Goal: Transaction & Acquisition: Purchase product/service

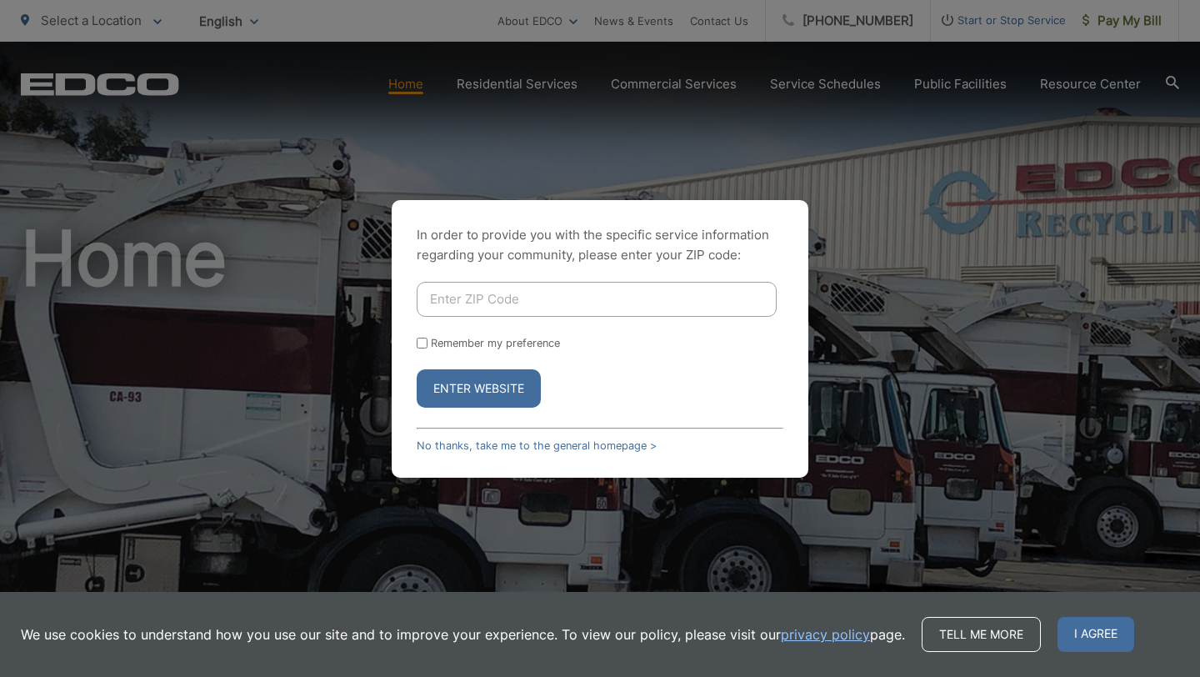
click at [616, 308] on input "Enter ZIP Code" at bounding box center [597, 299] width 360 height 35
type input "92118"
click at [501, 387] on button "Enter Website" at bounding box center [479, 388] width 124 height 38
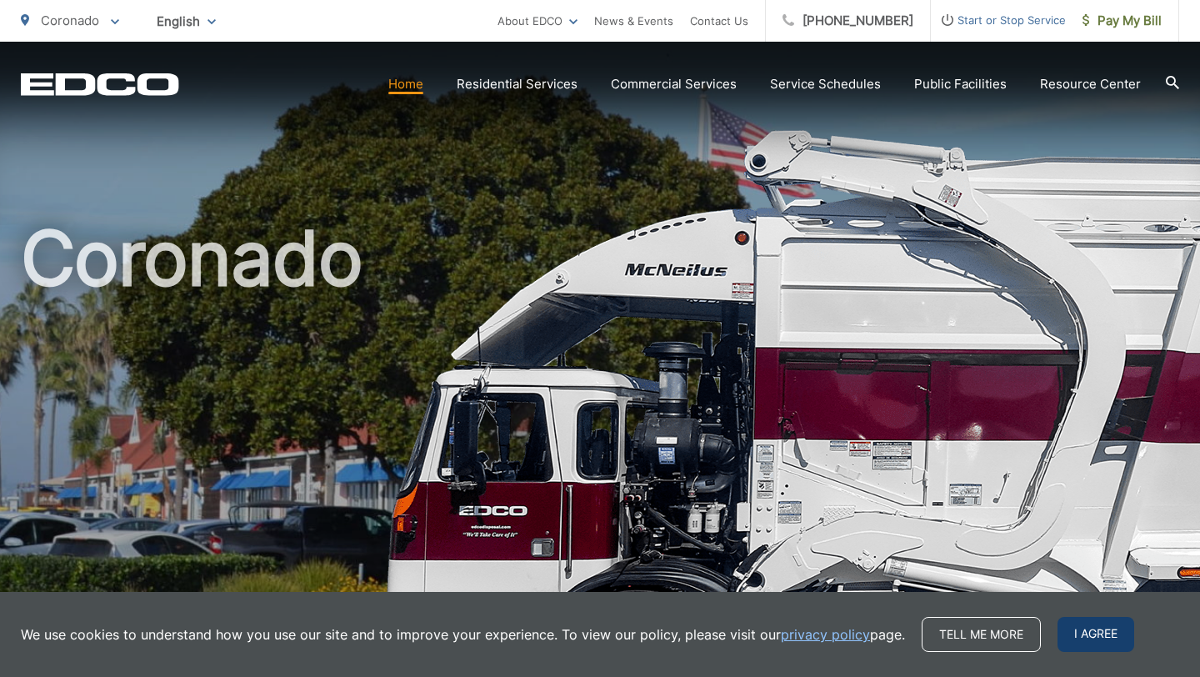
click at [1083, 641] on span "I agree" at bounding box center [1096, 634] width 77 height 35
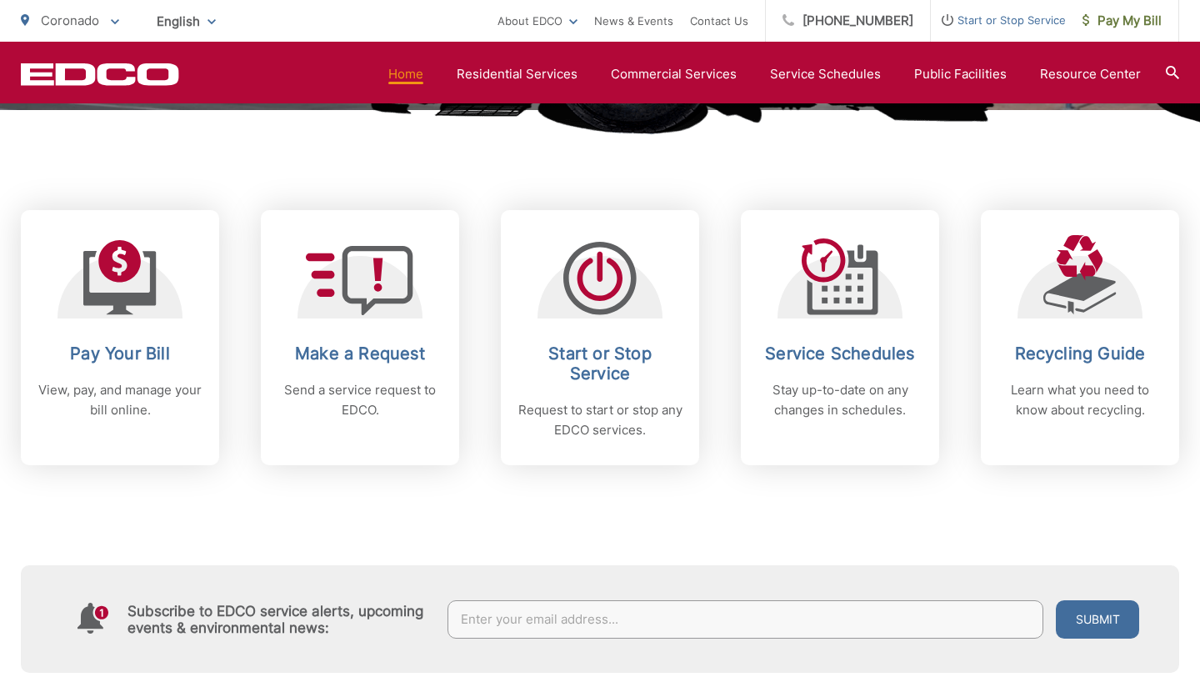
scroll to position [466, 0]
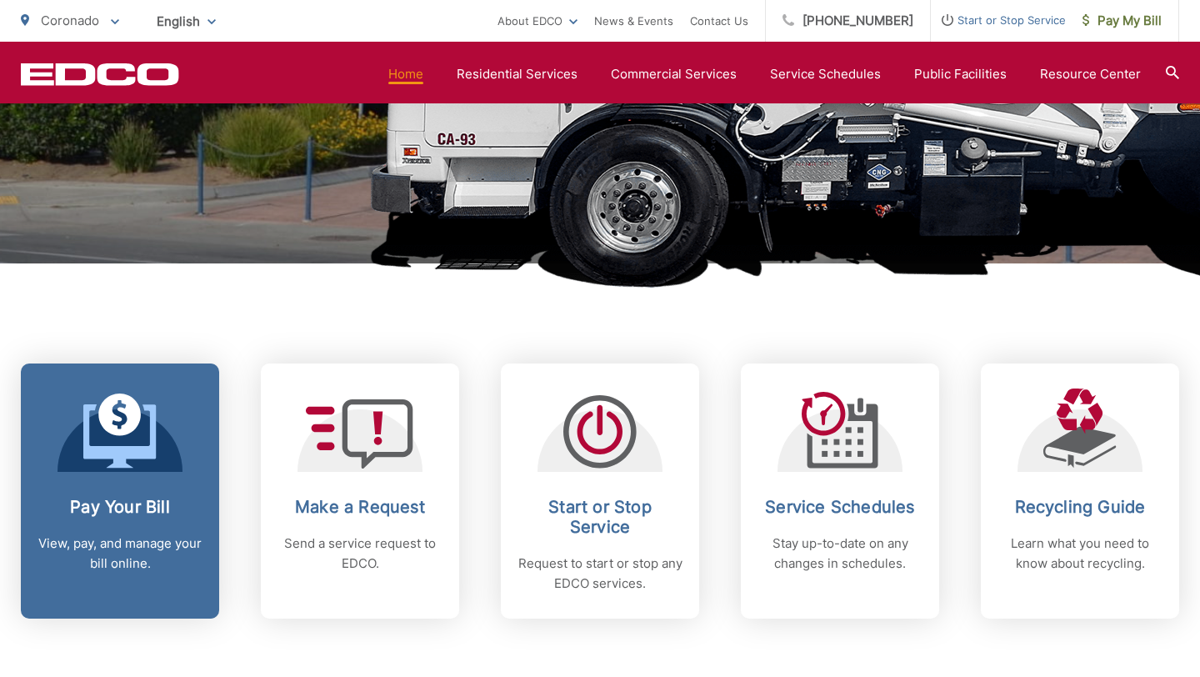
click at [167, 524] on div "Pay Your Bill View, pay, and manage your bill online." at bounding box center [120, 535] width 165 height 77
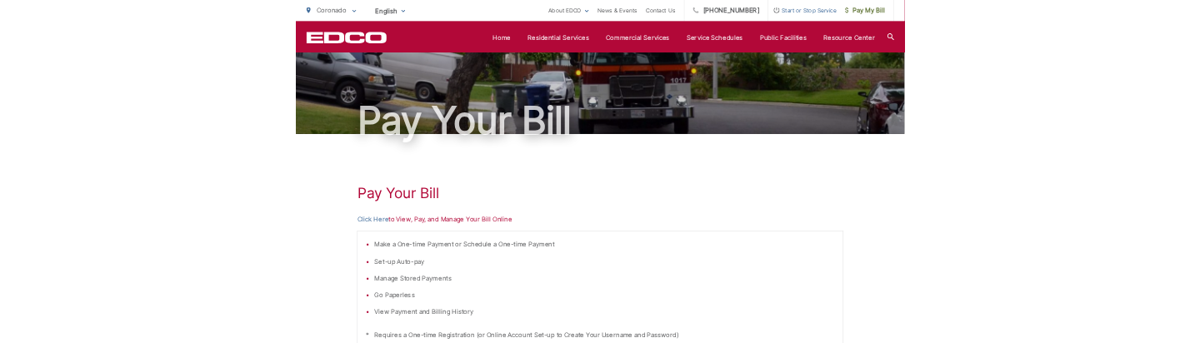
scroll to position [40, 0]
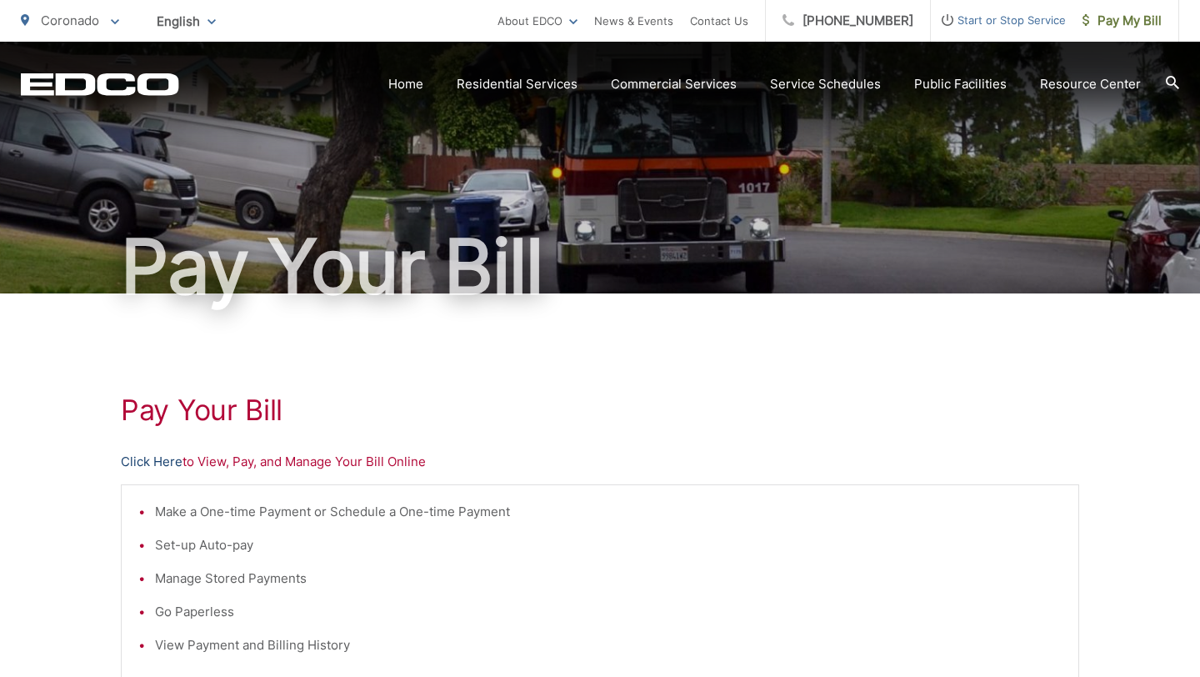
click at [154, 458] on link "Click Here" at bounding box center [152, 462] width 62 height 20
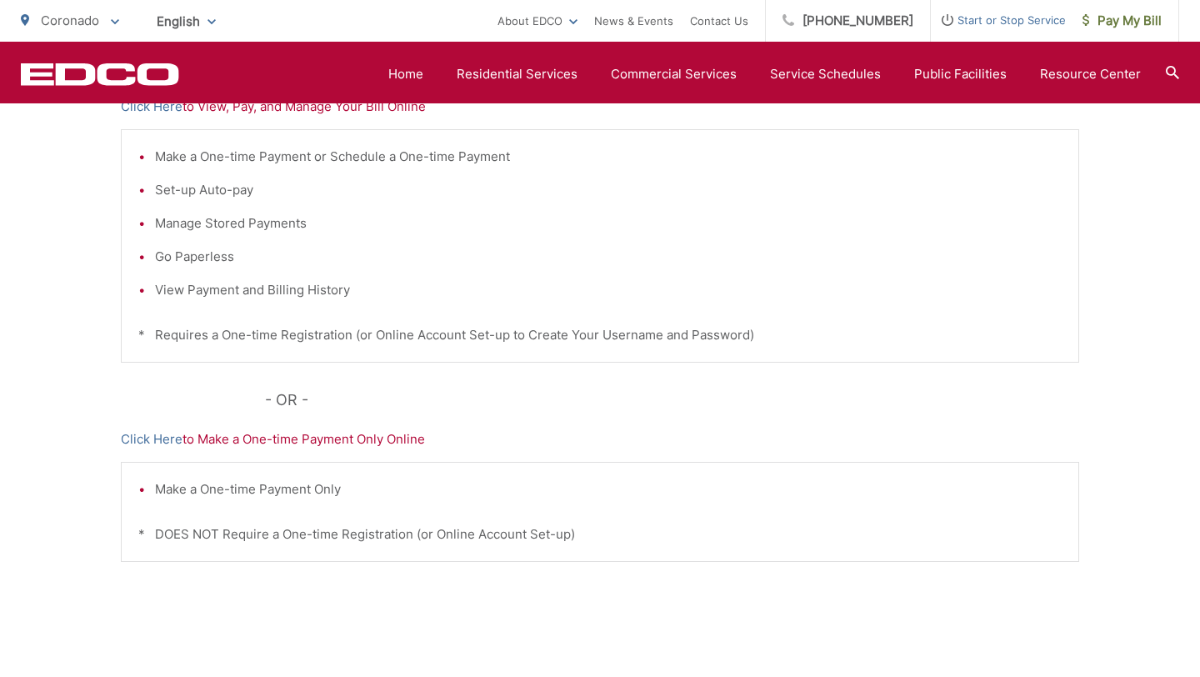
scroll to position [298, 0]
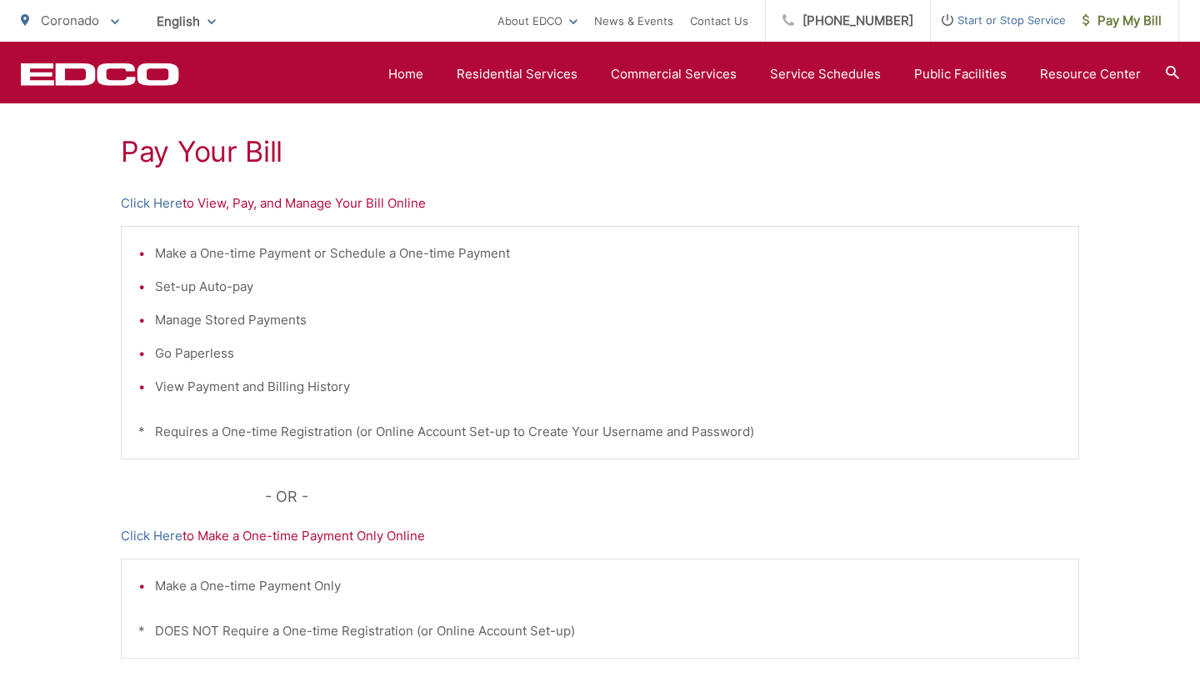
click at [331, 204] on p "Click Here to View, Pay, and Manage Your Bill Online" at bounding box center [600, 203] width 958 height 20
click at [159, 205] on link "Click Here" at bounding box center [152, 203] width 62 height 20
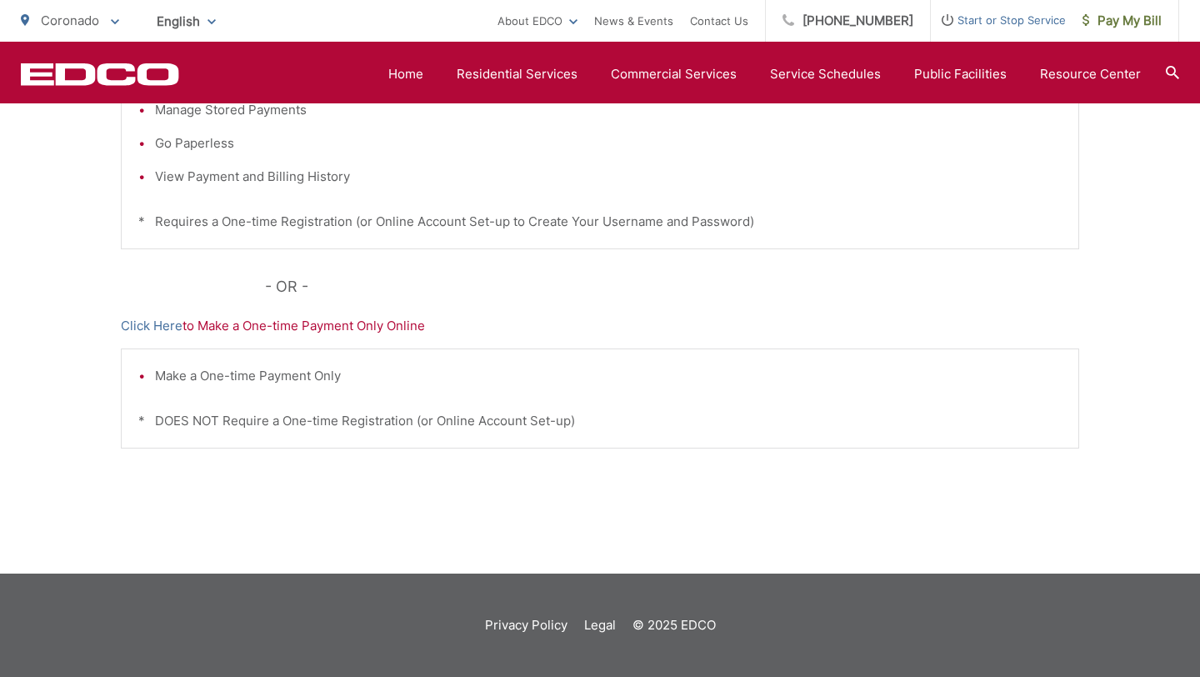
scroll to position [0, 0]
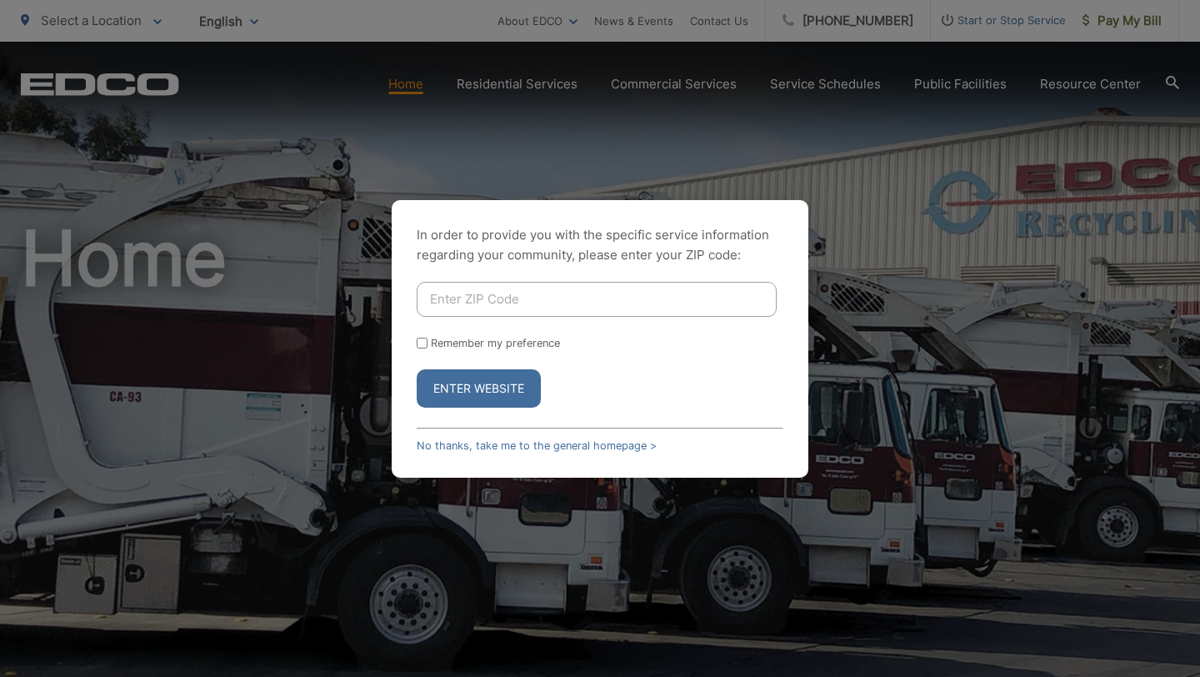
click at [582, 302] on input "Enter ZIP Code" at bounding box center [597, 299] width 360 height 35
type input "92118"
click at [417, 369] on button "Enter Website" at bounding box center [479, 388] width 124 height 38
